Goal: Task Accomplishment & Management: Use online tool/utility

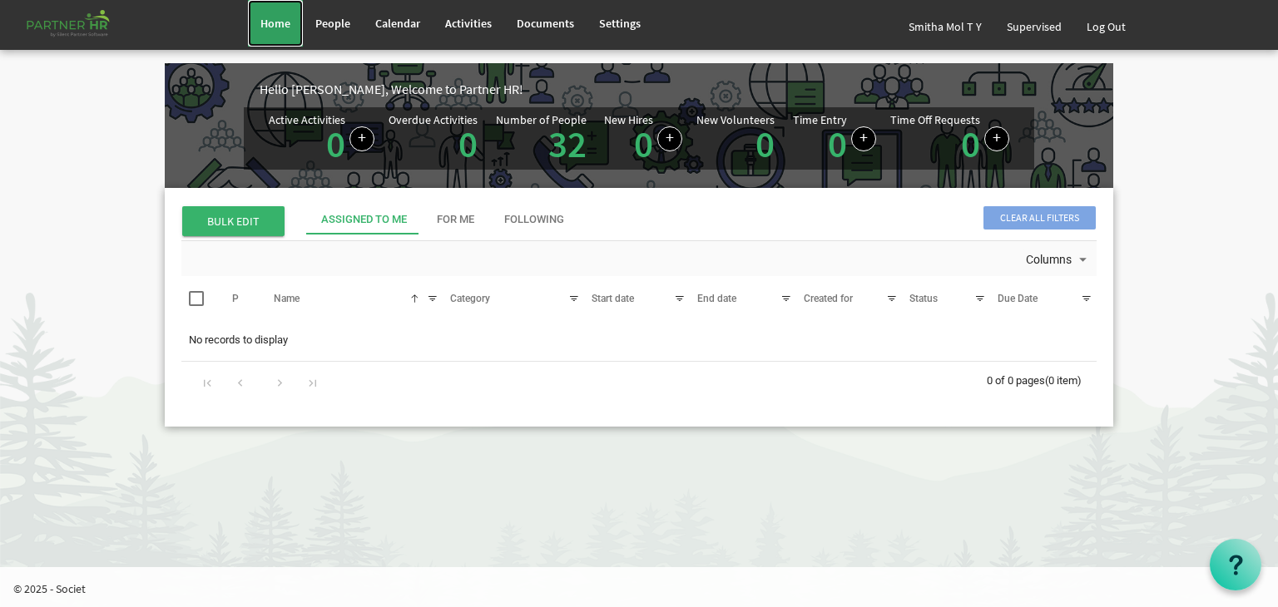
click at [268, 21] on span "Home" at bounding box center [275, 23] width 30 height 15
click at [399, 20] on span "Calendar" at bounding box center [397, 23] width 45 height 15
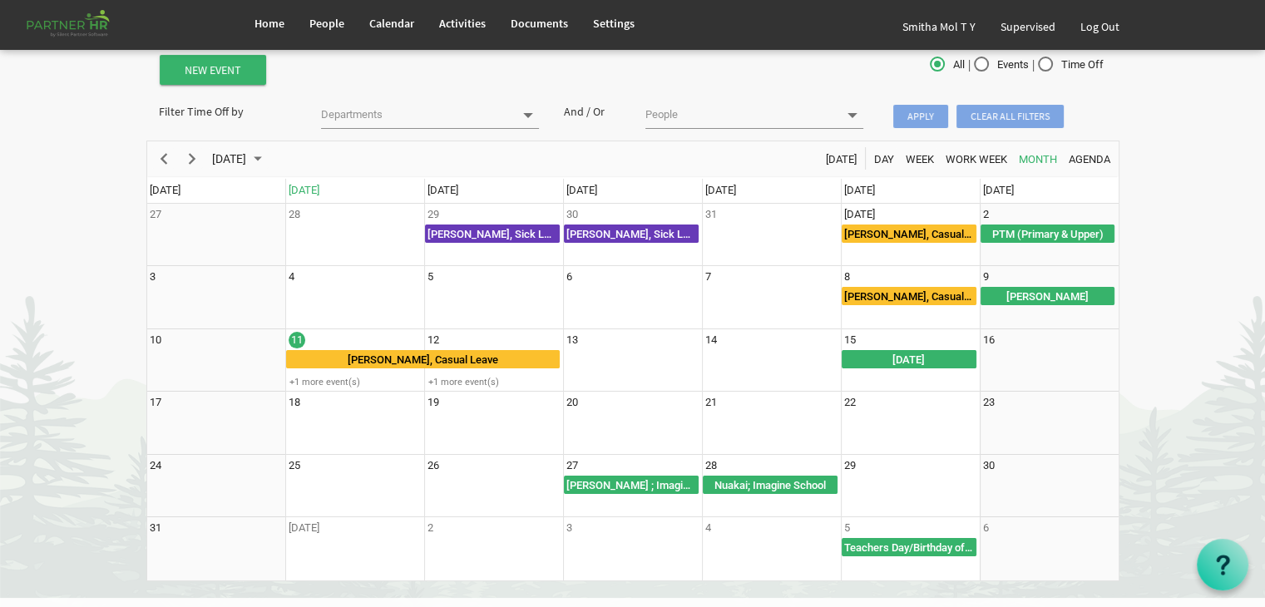
scroll to position [67, 0]
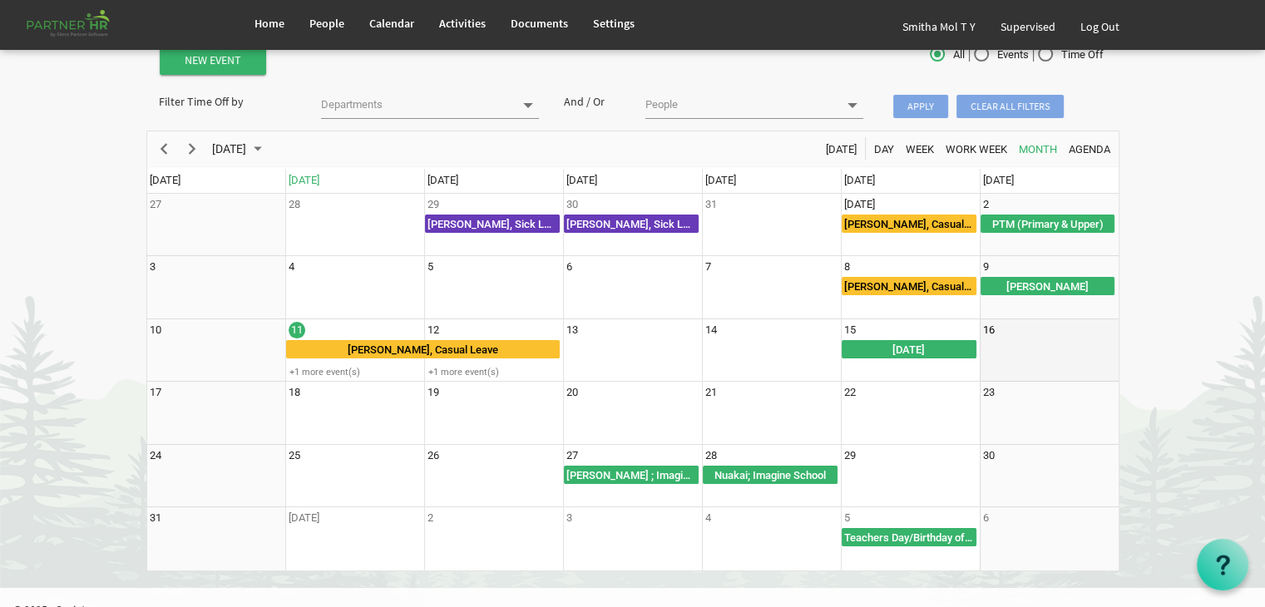
click at [1018, 347] on td "16" at bounding box center [1049, 350] width 139 height 63
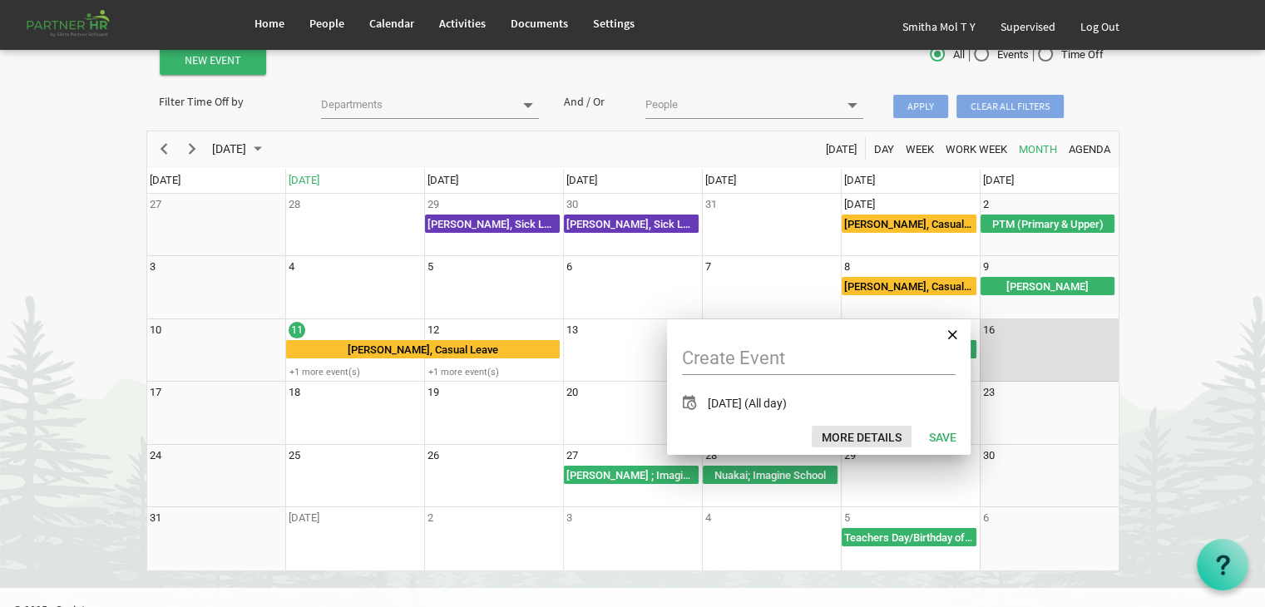
click at [856, 433] on button "More Details" at bounding box center [862, 437] width 100 height 22
type input "8/16/2025"
checkbox input "true"
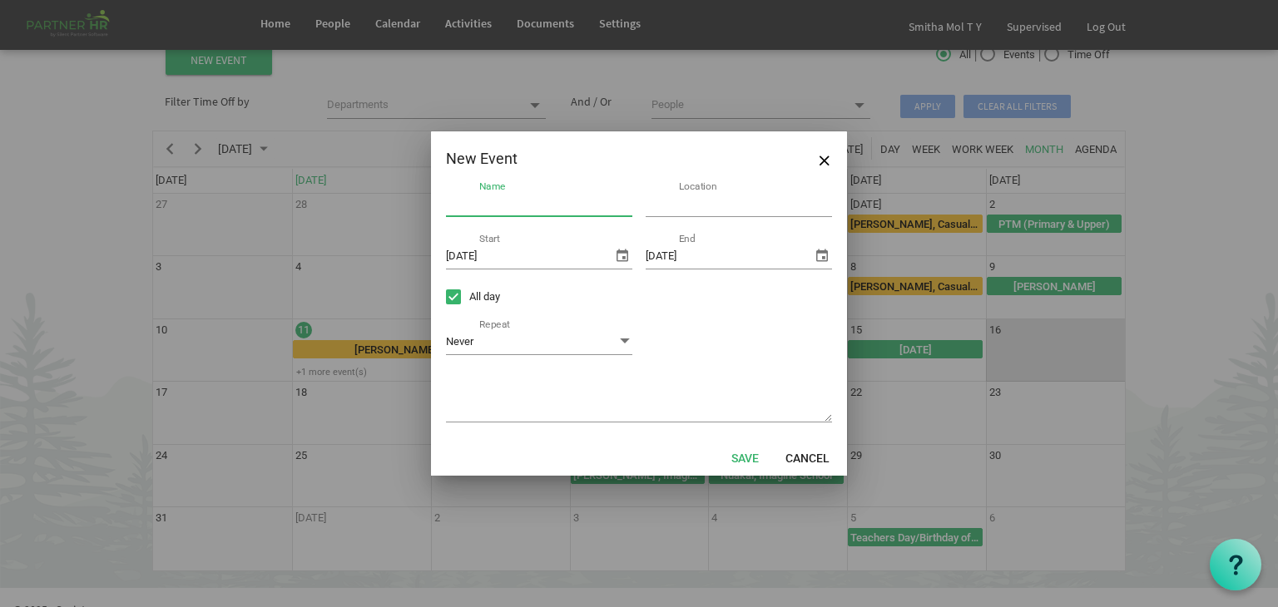
click at [482, 201] on input "Name" at bounding box center [539, 204] width 186 height 26
type input "Janmashtami"
click at [689, 209] on input "Location" at bounding box center [739, 204] width 186 height 26
type input "Imagine school"
click at [741, 451] on button "Save" at bounding box center [744, 457] width 49 height 23
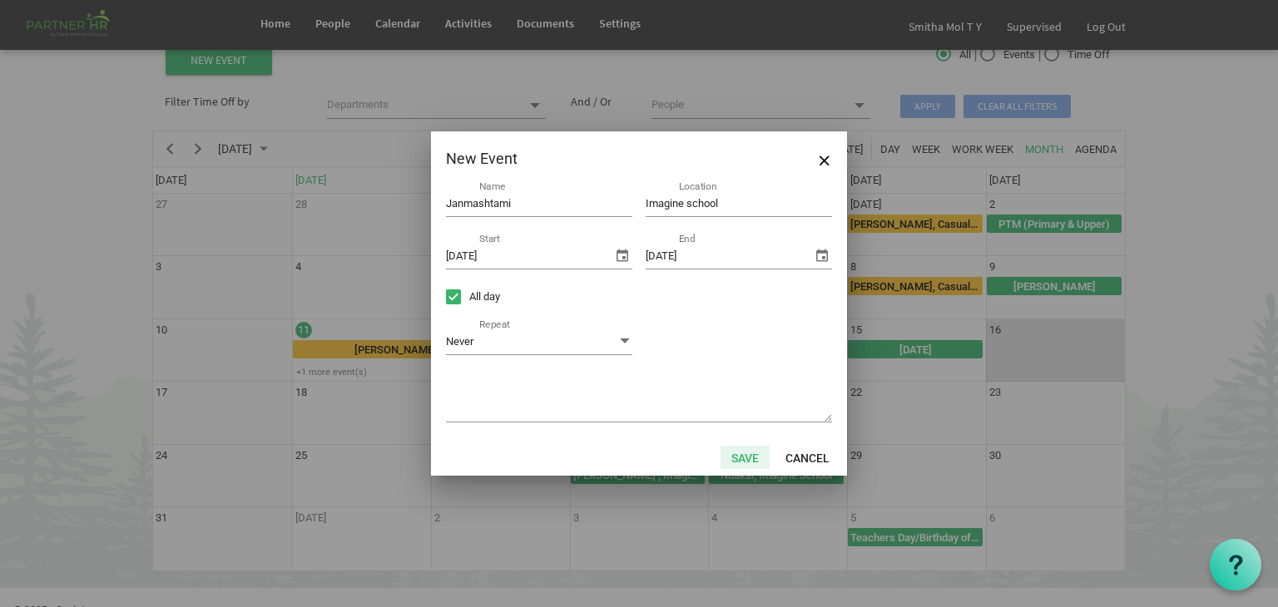
type input "8/11/2025"
checkbox input "false"
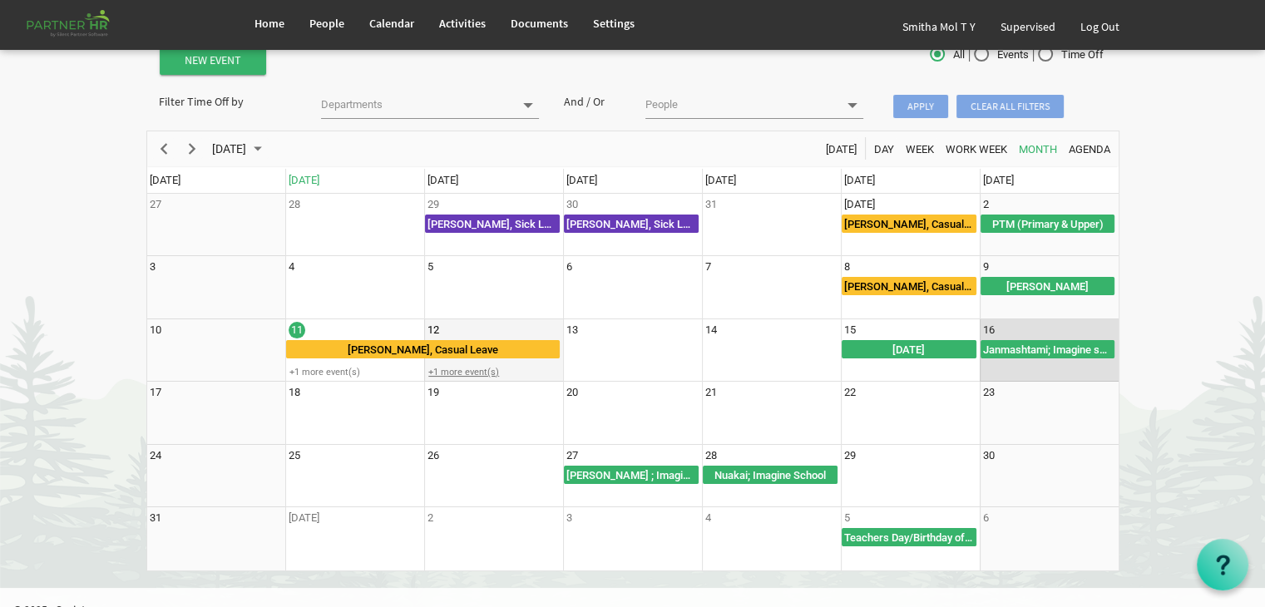
click at [455, 370] on div "+1 more event(s)" at bounding box center [493, 372] width 137 height 12
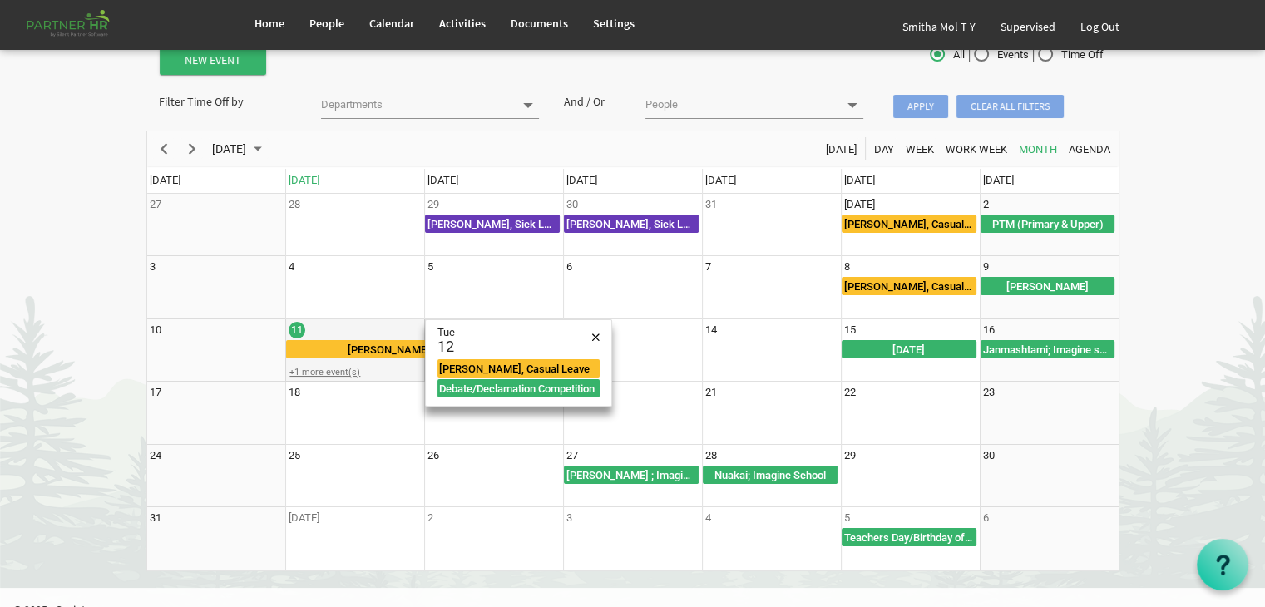
click at [338, 369] on div "+1 more event(s)" at bounding box center [354, 372] width 137 height 12
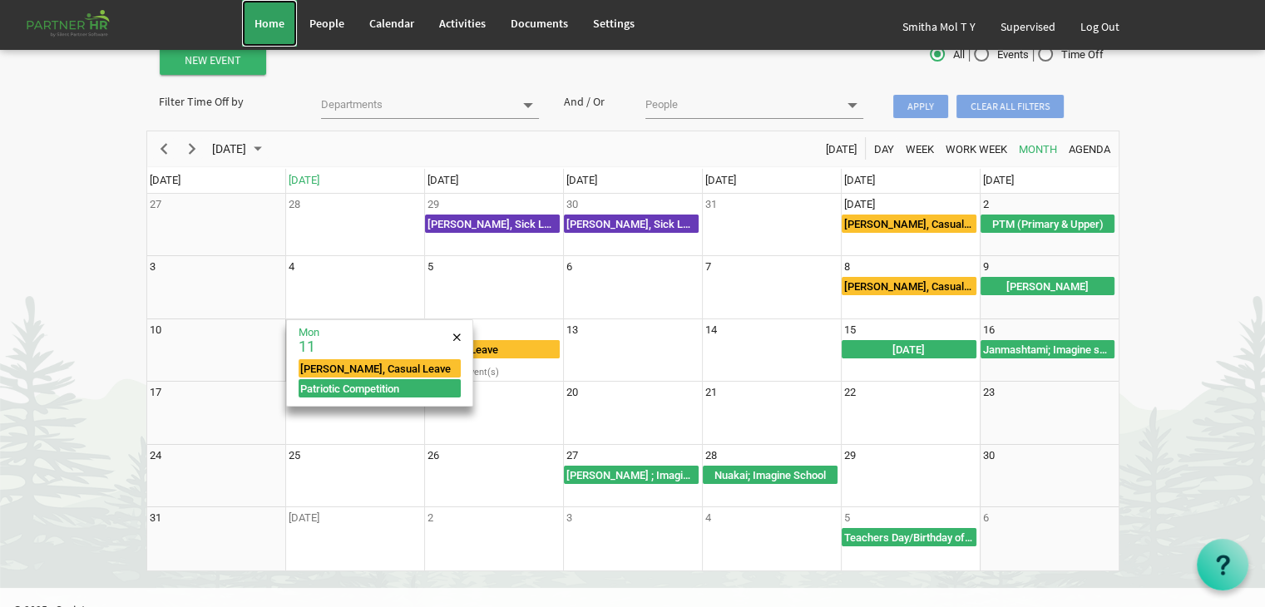
click at [262, 16] on span "Home" at bounding box center [270, 23] width 30 height 15
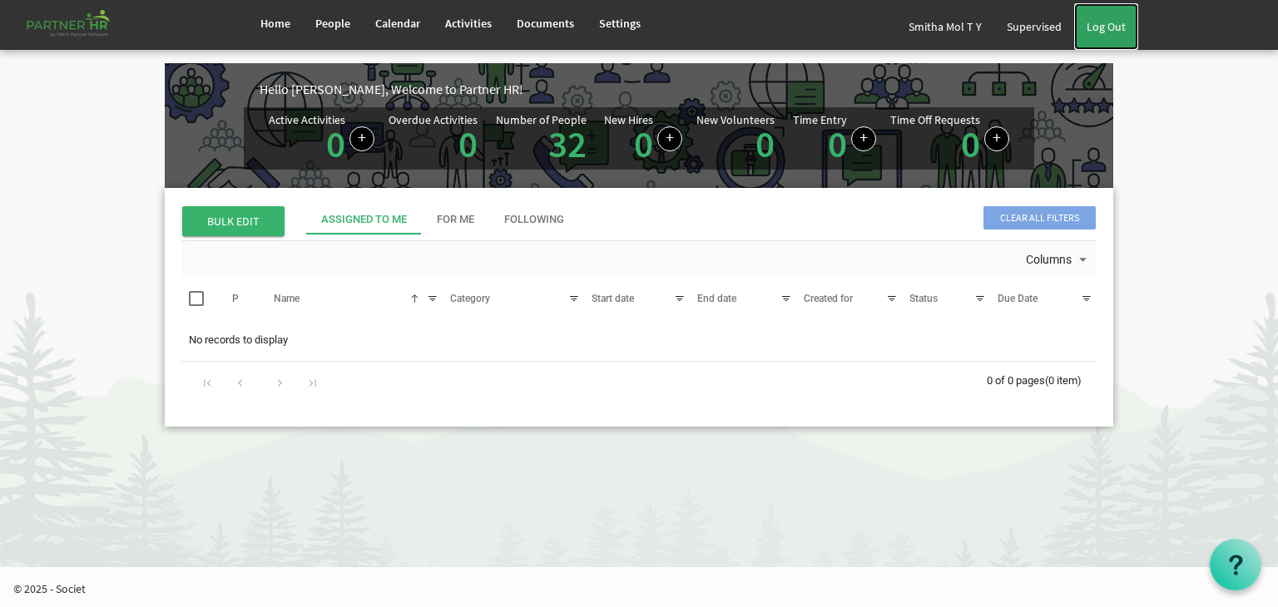
click at [1104, 21] on link "Log Out" at bounding box center [1106, 26] width 64 height 47
